Goal: Check status: Check status

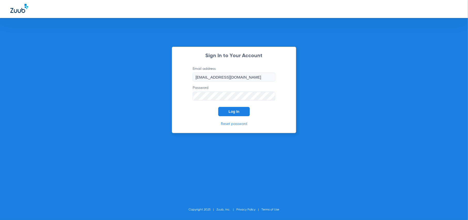
click at [228, 113] on button "Log In" at bounding box center [233, 111] width 31 height 9
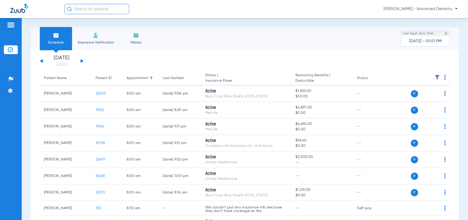
click at [82, 60] on button at bounding box center [82, 61] width 3 height 4
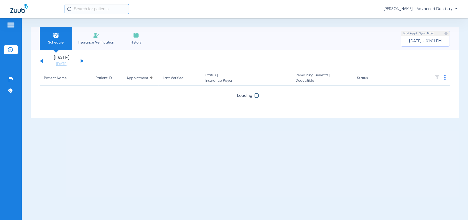
click at [82, 60] on button at bounding box center [82, 61] width 3 height 4
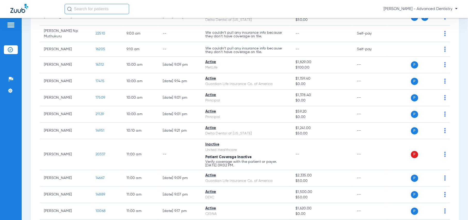
scroll to position [232, 0]
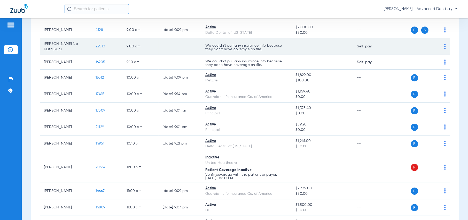
click at [318, 55] on td "--" at bounding box center [321, 46] width 61 height 17
